Goal: Information Seeking & Learning: Learn about a topic

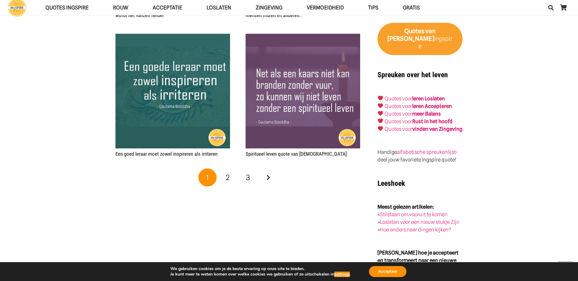
scroll to position [975, 0]
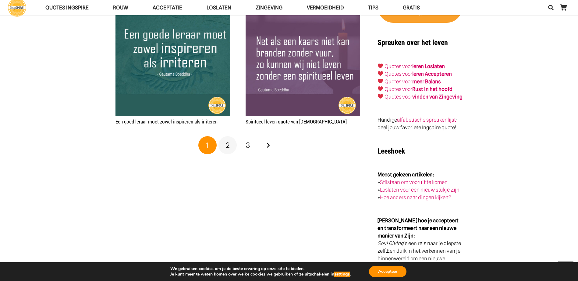
click at [229, 145] on span "2" at bounding box center [228, 145] width 4 height 9
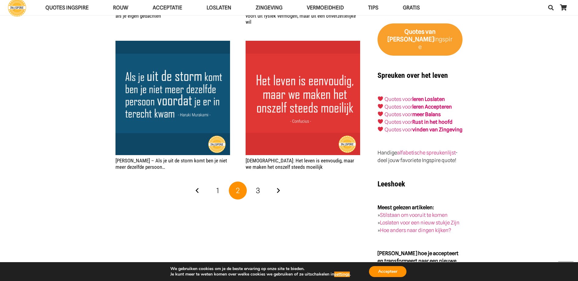
scroll to position [975, 0]
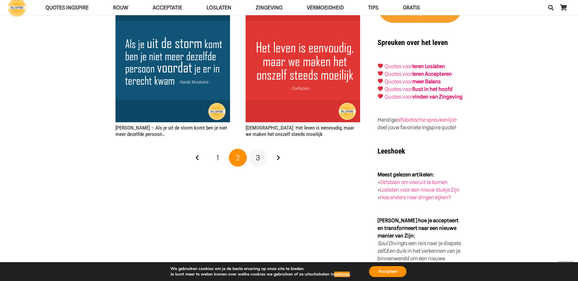
click at [257, 154] on span "3" at bounding box center [258, 158] width 4 height 9
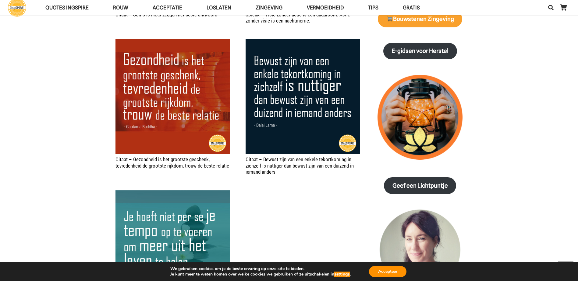
scroll to position [609, 0]
